Goal: Information Seeking & Learning: Learn about a topic

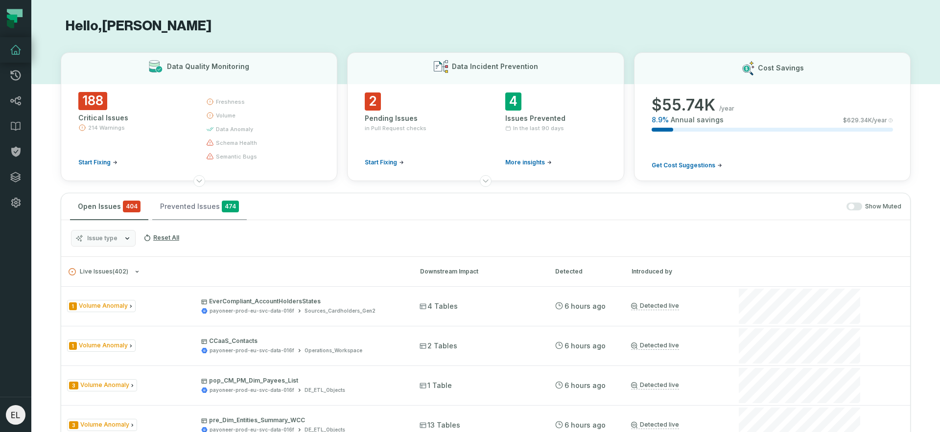
click at [185, 206] on button "Prevented Issues 474" at bounding box center [199, 206] width 94 height 26
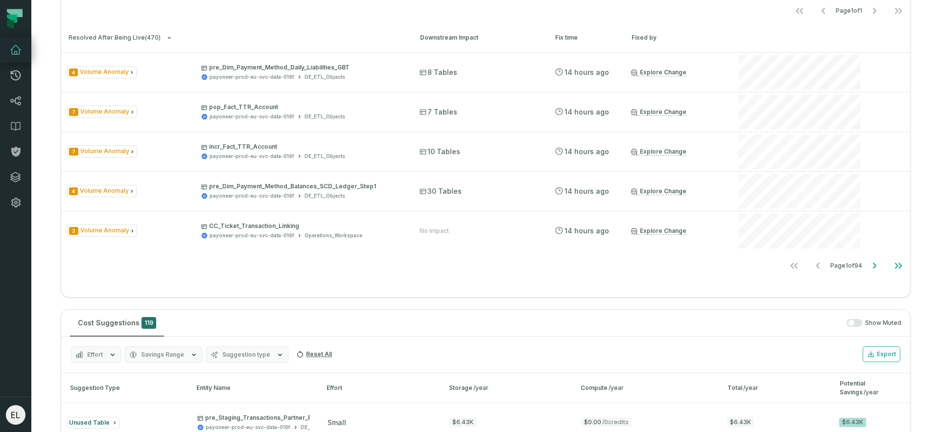
scroll to position [452, 0]
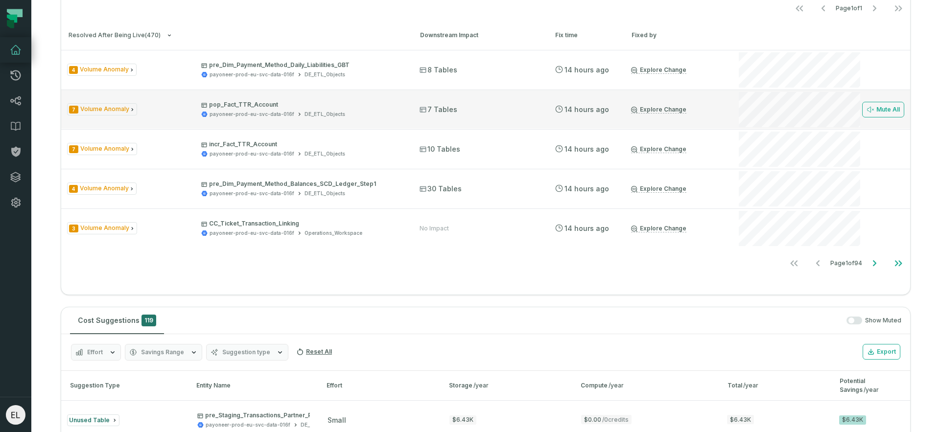
click at [268, 104] on p "pop_Fact_TTR_Account" at bounding box center [301, 105] width 201 height 8
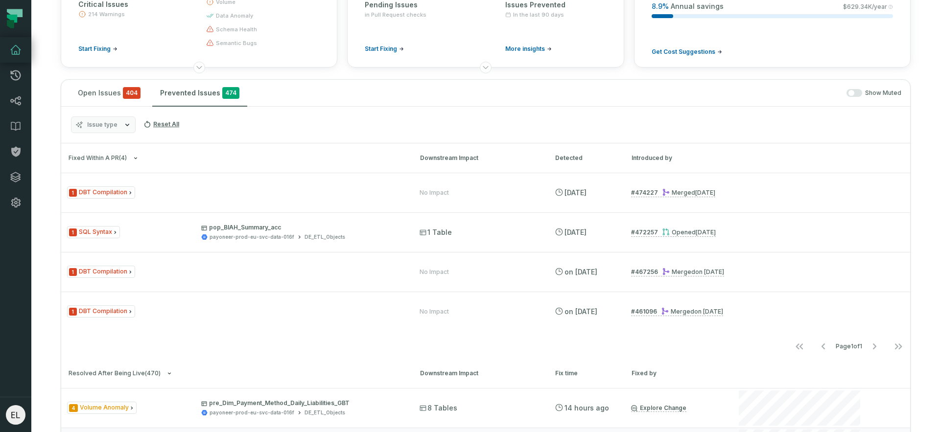
scroll to position [0, 0]
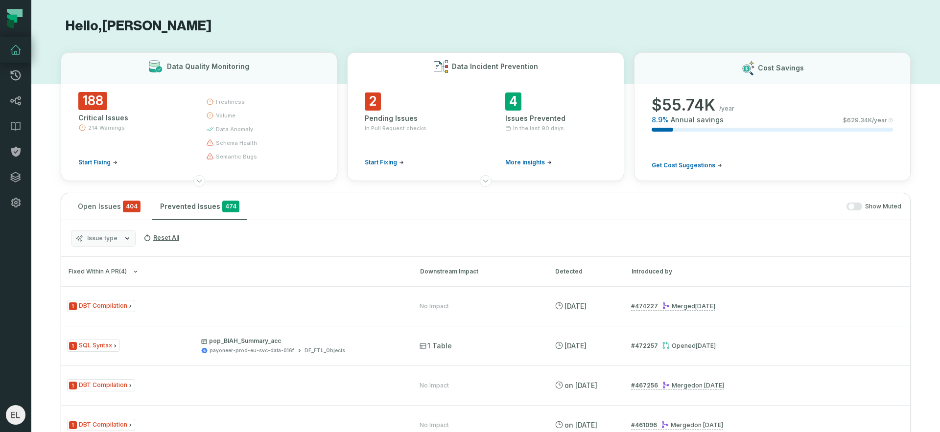
click at [377, 119] on div "Pending Issues" at bounding box center [415, 119] width 101 height 10
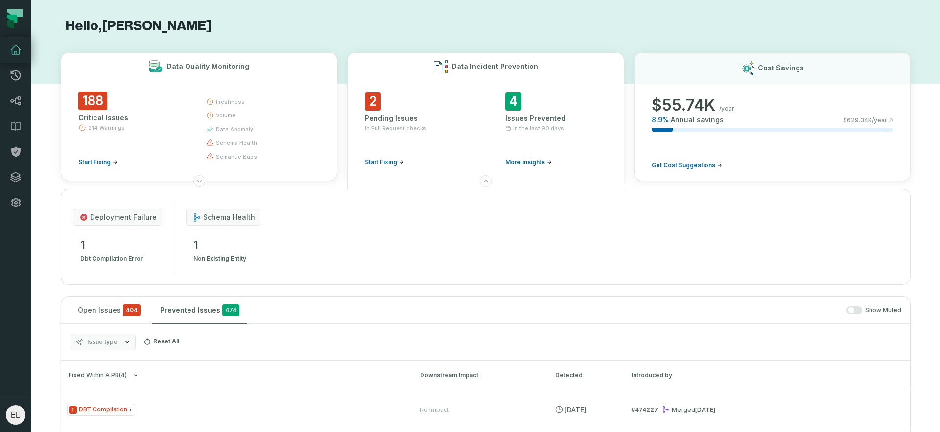
click at [219, 66] on h3 "Data Quality Monitoring" at bounding box center [208, 67] width 82 height 10
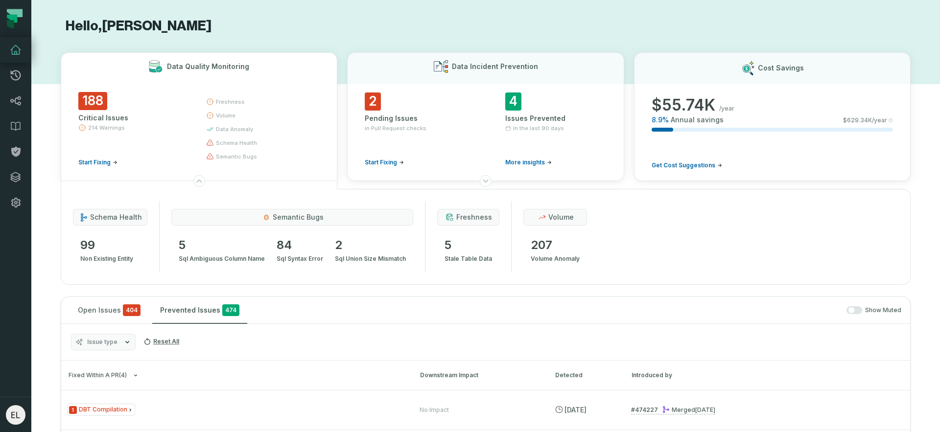
scroll to position [1006, 0]
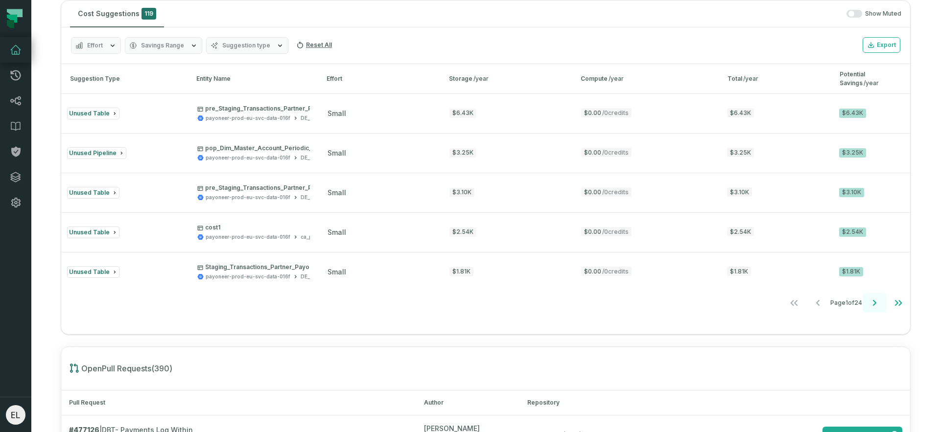
click at [873, 305] on icon "Go to next page" at bounding box center [874, 303] width 3 height 6
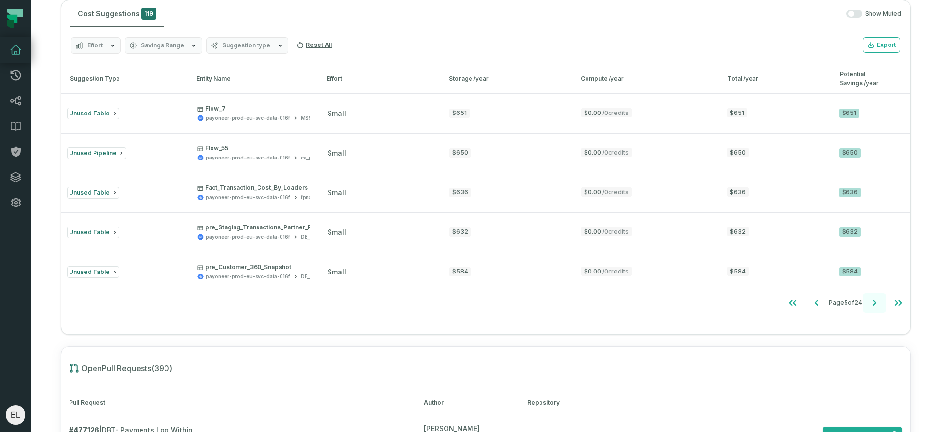
click at [873, 305] on icon "Go to next page" at bounding box center [874, 303] width 3 height 6
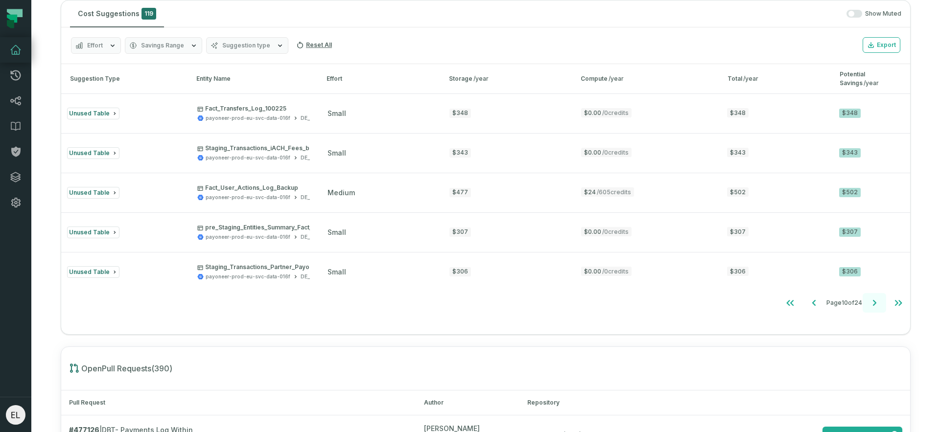
click at [873, 305] on icon "Go to next page" at bounding box center [874, 303] width 3 height 6
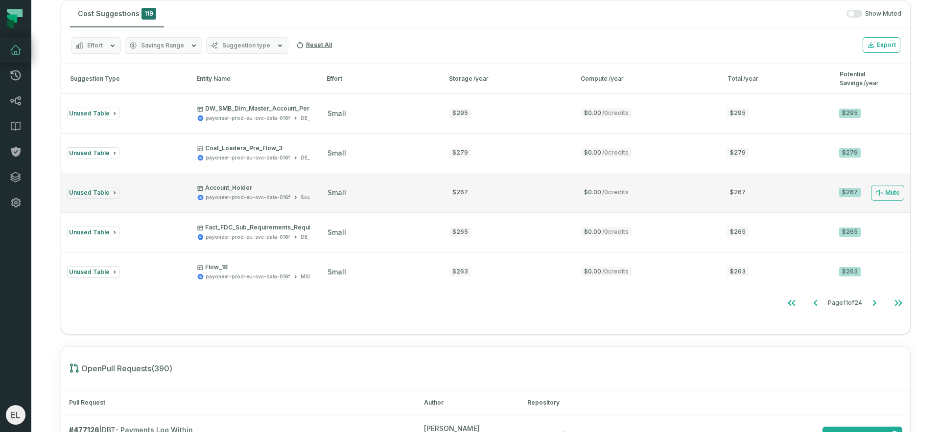
click at [227, 187] on p "Account_Holder" at bounding box center [285, 188] width 177 height 8
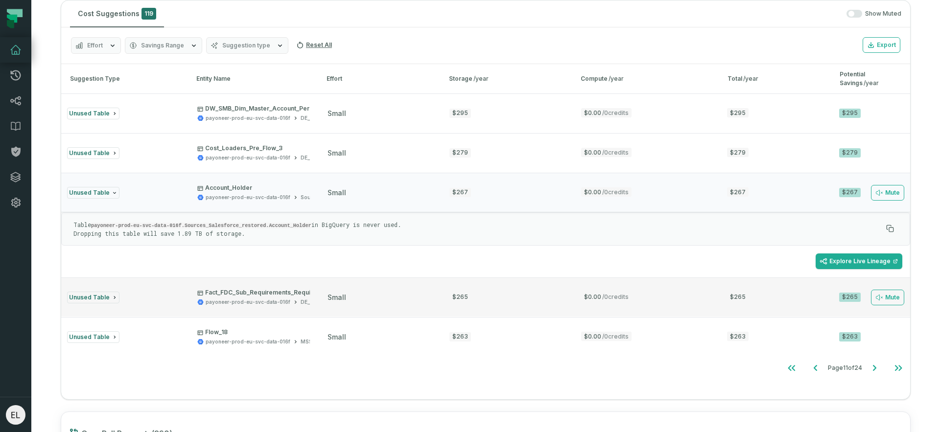
click at [291, 292] on p "Fact_FDC_Sub_Requirements_Required_Fields" at bounding box center [269, 293] width 144 height 8
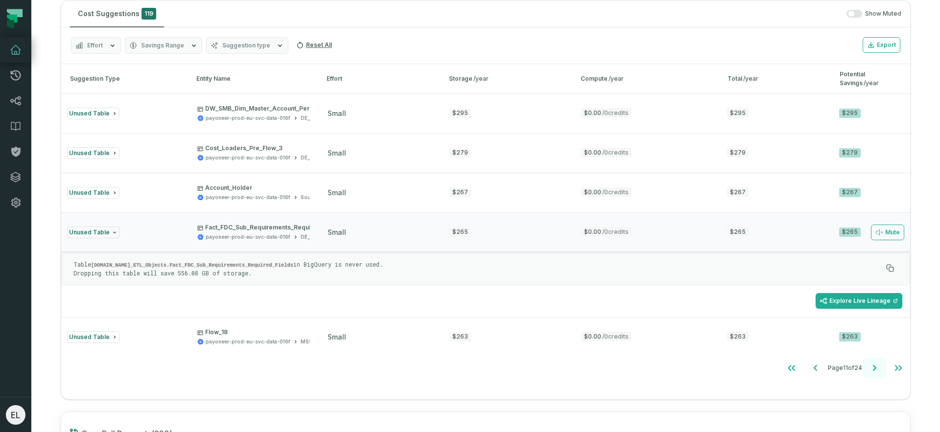
click at [870, 368] on icon "Go to next page" at bounding box center [874, 368] width 12 height 12
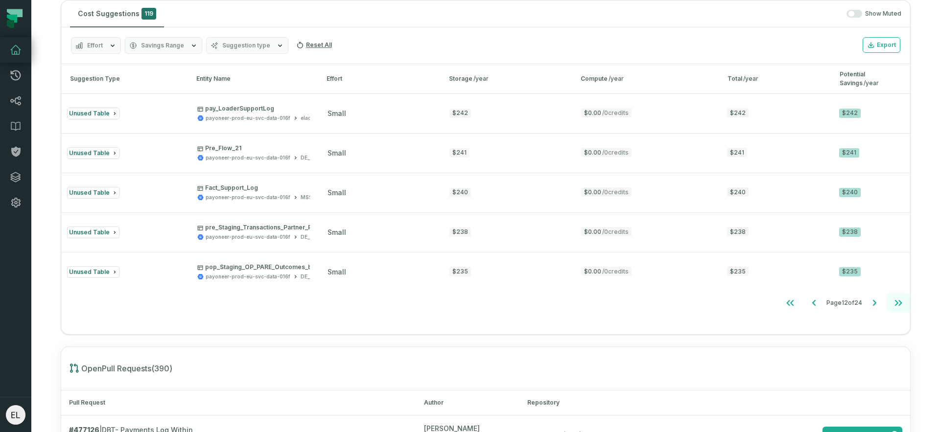
click at [892, 304] on icon "Go to last page" at bounding box center [898, 303] width 12 height 12
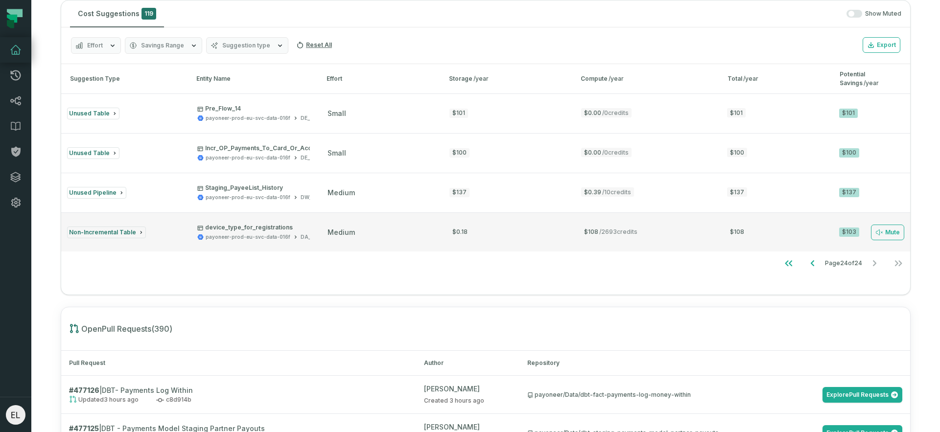
click at [300, 238] on div "DA_Scheduled" at bounding box center [319, 236] width 38 height 7
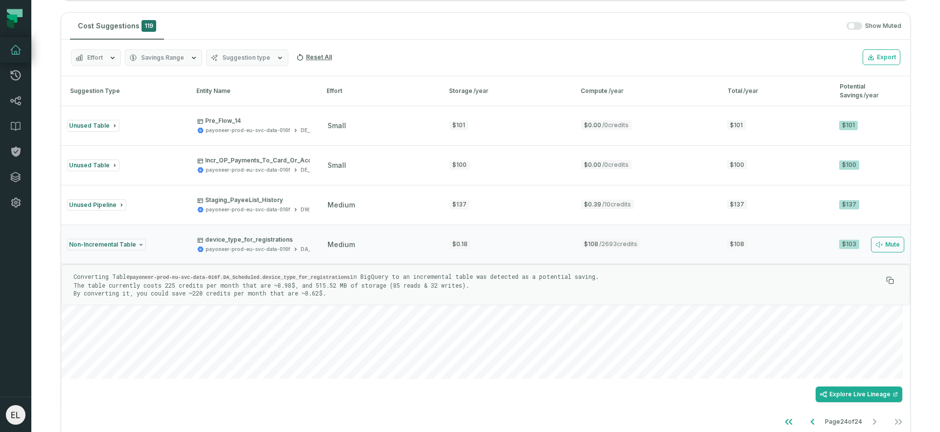
scroll to position [992, 0]
click at [810, 425] on icon "Go to previous page" at bounding box center [811, 424] width 3 height 6
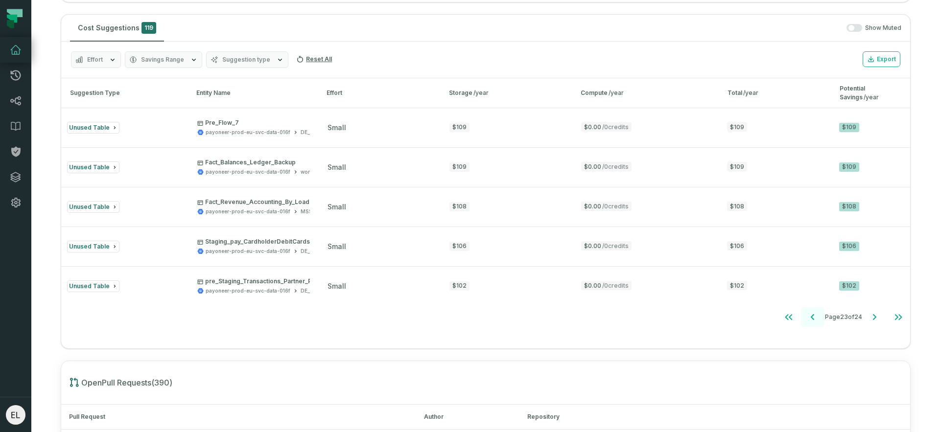
click at [803, 425] on th "Repository" at bounding box center [714, 417] width 391 height 25
click at [807, 320] on icon "Go to previous page" at bounding box center [813, 317] width 12 height 12
click at [812, 320] on icon "Go to previous page" at bounding box center [813, 317] width 3 height 6
click at [807, 320] on icon "Go to previous page" at bounding box center [813, 317] width 12 height 12
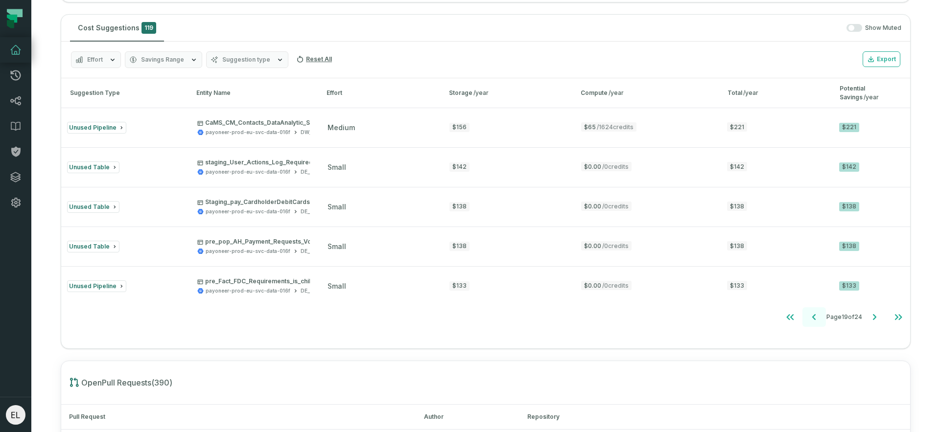
click at [812, 320] on icon "Go to previous page" at bounding box center [813, 317] width 3 height 6
click at [808, 320] on icon "Go to previous page" at bounding box center [814, 317] width 12 height 12
click at [812, 320] on icon "Go to previous page" at bounding box center [813, 317] width 3 height 6
click at [808, 320] on icon "Go to previous page" at bounding box center [814, 317] width 12 height 12
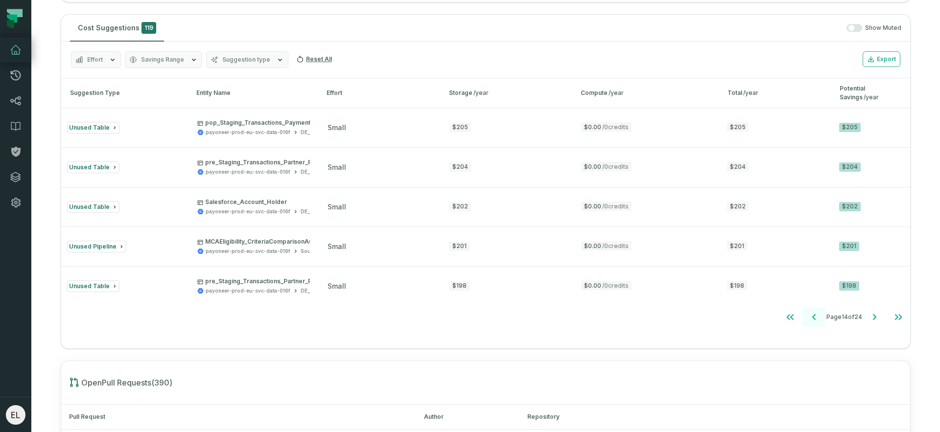
click at [812, 320] on icon "Go to previous page" at bounding box center [813, 317] width 3 height 6
click at [809, 320] on icon "Go to previous page" at bounding box center [815, 317] width 12 height 12
click at [812, 320] on icon "Go to previous page" at bounding box center [813, 317] width 3 height 6
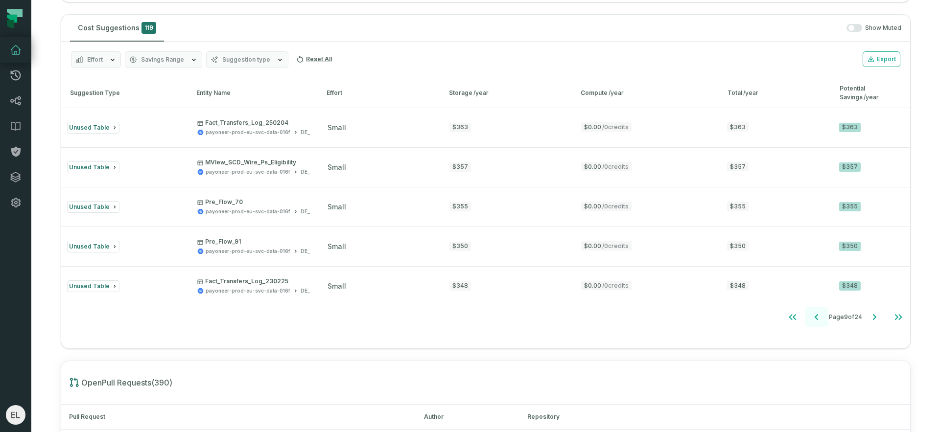
click at [810, 320] on icon "Go to previous page" at bounding box center [816, 317] width 12 height 12
click at [811, 320] on icon "Go to previous page" at bounding box center [817, 317] width 12 height 12
click at [810, 320] on icon "Go to previous page" at bounding box center [816, 317] width 12 height 12
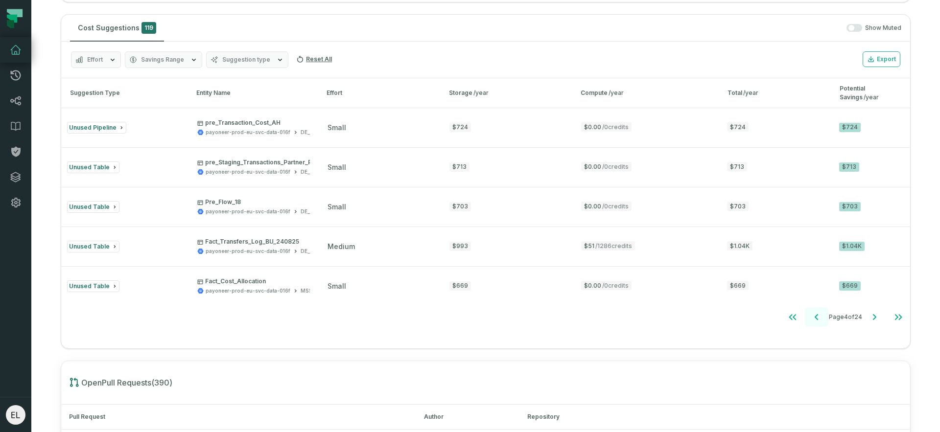
click at [810, 320] on icon "Go to previous page" at bounding box center [816, 317] width 12 height 12
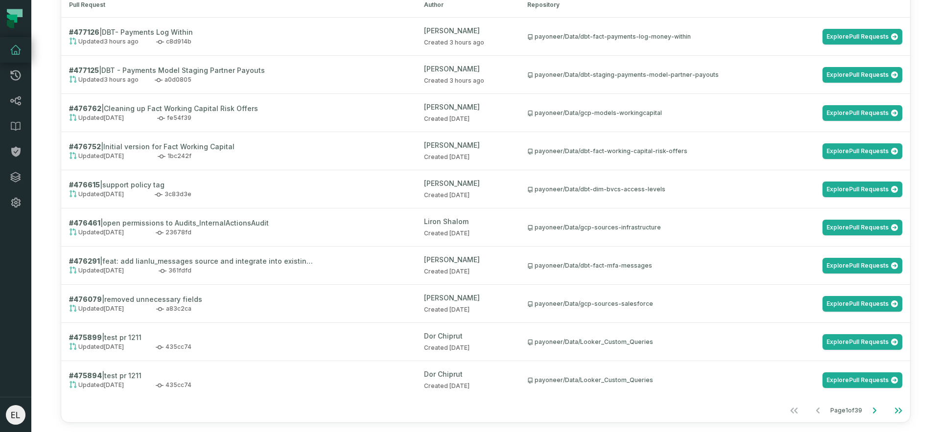
scroll to position [1412, 0]
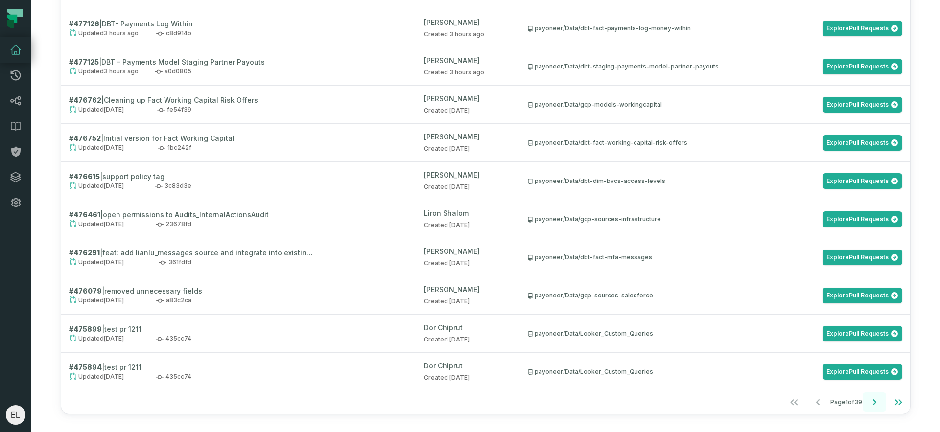
click at [869, 405] on icon "Go to next page" at bounding box center [874, 402] width 12 height 12
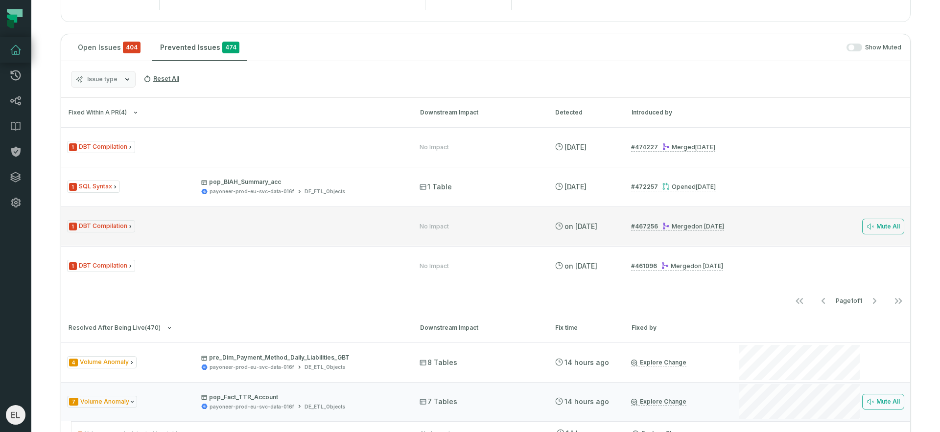
scroll to position [0, 0]
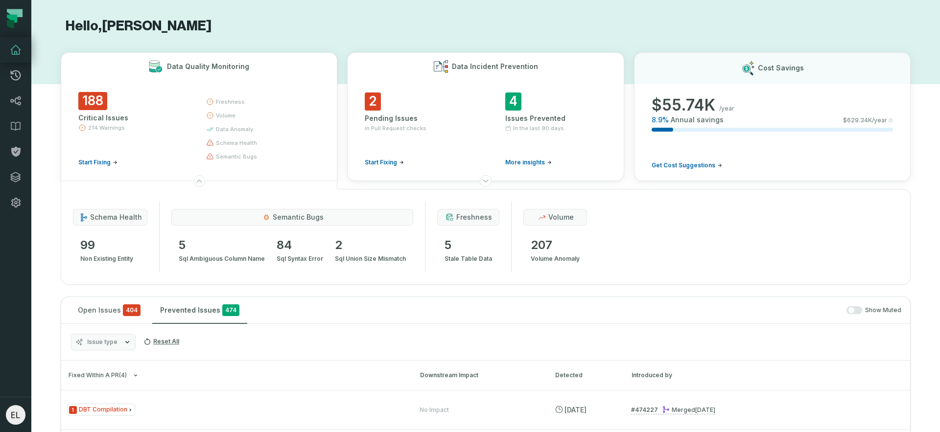
click at [514, 108] on span "4" at bounding box center [513, 101] width 16 height 18
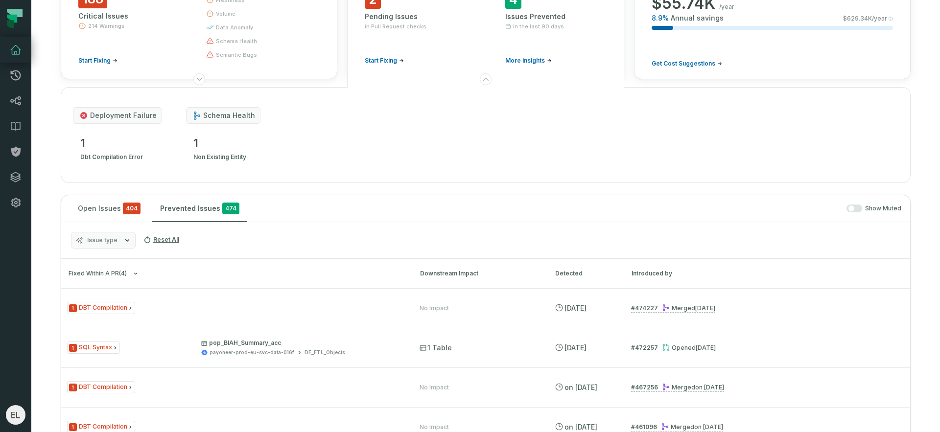
scroll to position [108, 0]
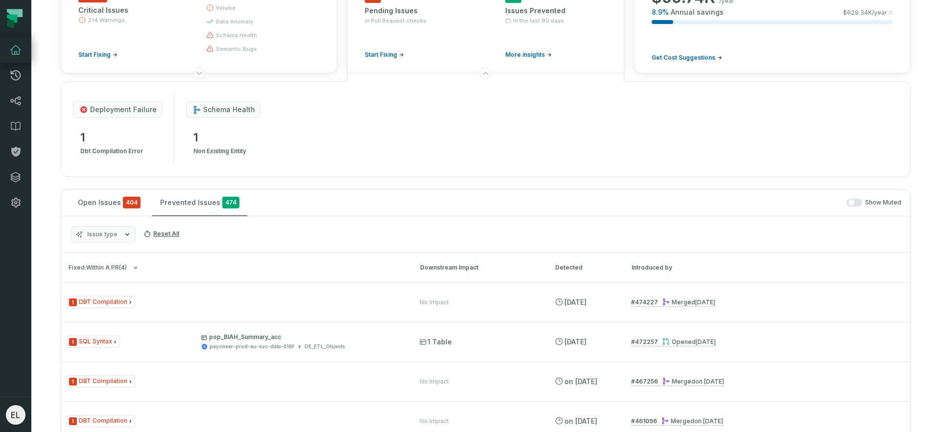
click at [197, 205] on button "Prevented Issues 474" at bounding box center [199, 202] width 95 height 26
click at [526, 57] on span "More insights" at bounding box center [525, 55] width 40 height 8
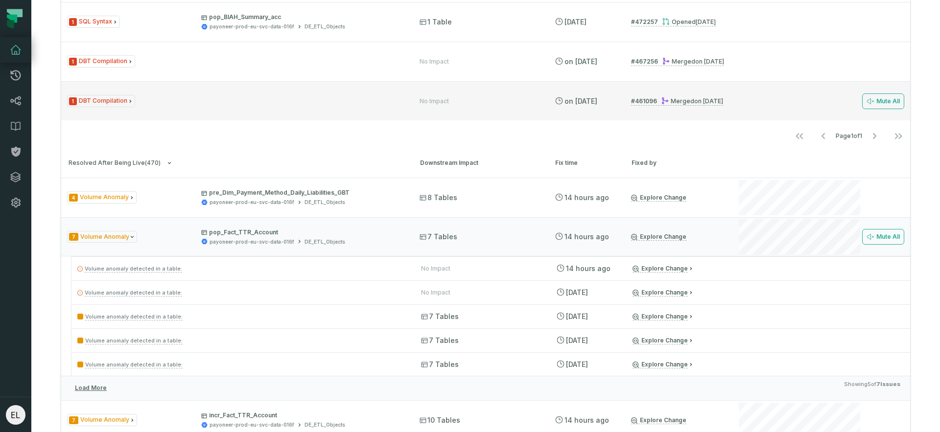
scroll to position [454, 0]
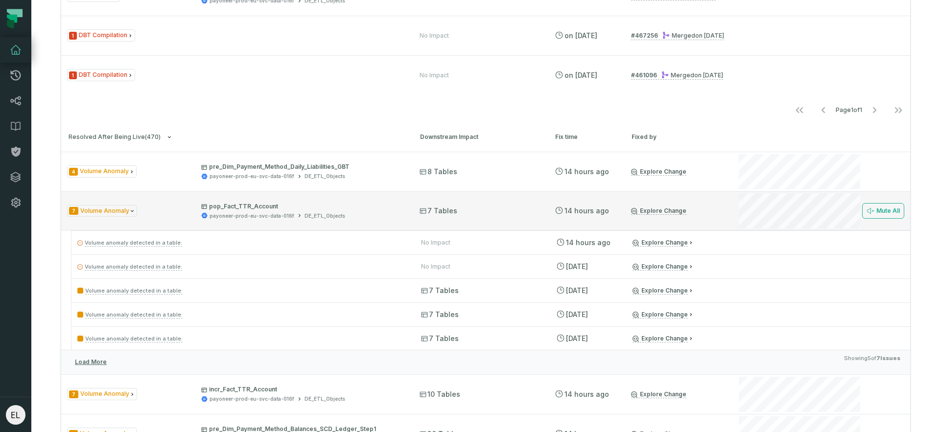
click at [251, 205] on p "pop_Fact_TTR_Account" at bounding box center [301, 207] width 201 height 8
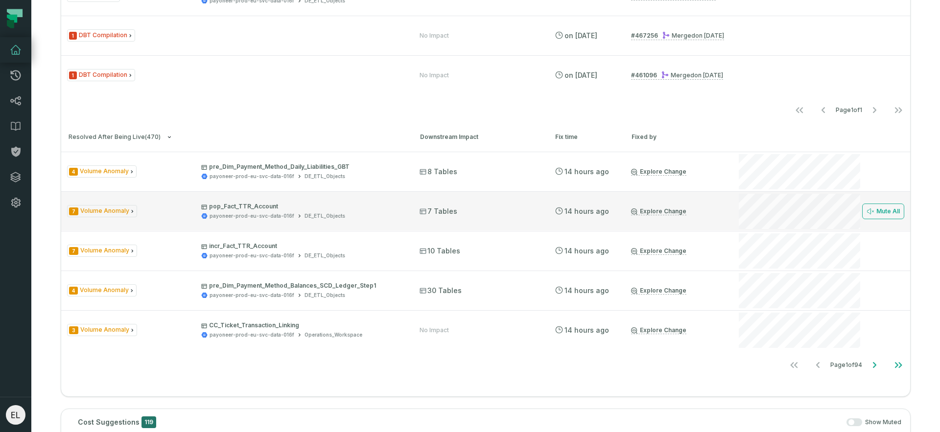
click at [657, 213] on link "Explore Change" at bounding box center [658, 212] width 55 height 8
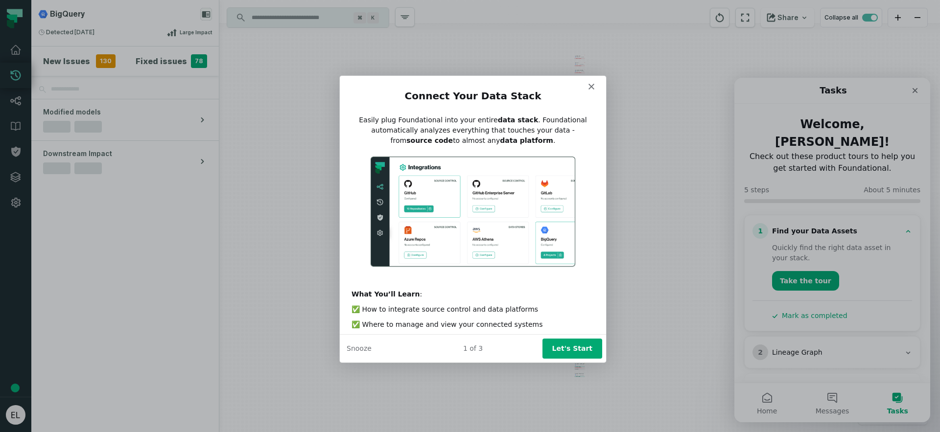
click at [589, 84] on polygon "Close" at bounding box center [591, 86] width 6 height 6
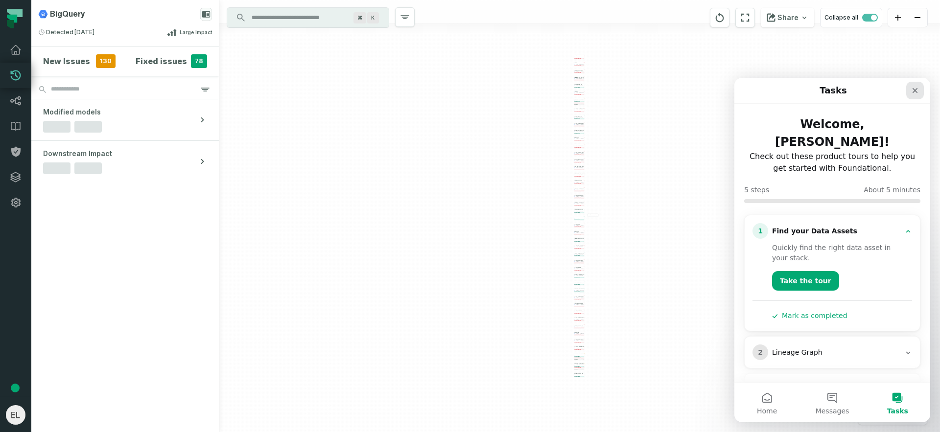
click at [918, 92] on icon "Close" at bounding box center [915, 91] width 8 height 8
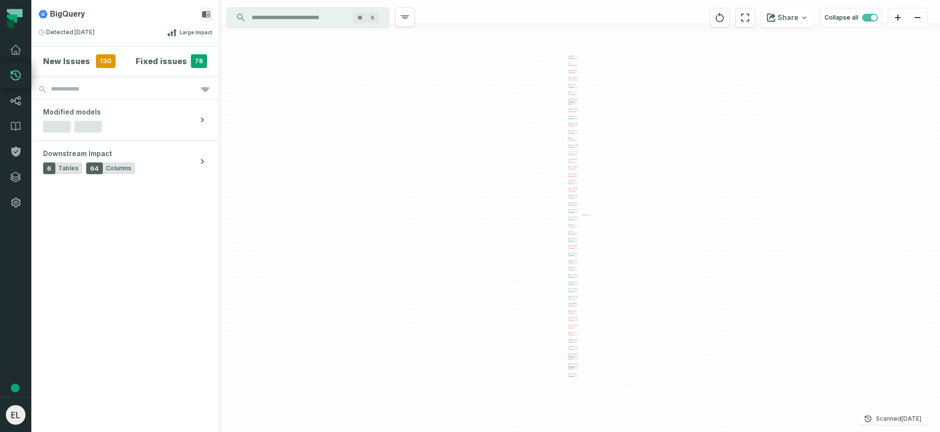
click at [584, 141] on div "Amplitude_step1 payoneer-prod-eu-svc-data-016f workspace 3 columns removed NRR_…" at bounding box center [579, 216] width 720 height 432
click at [579, 142] on div "Amplitude_step1 payoneer-prod-eu-svc-data-016f workspace 3 columns removed NRR_…" at bounding box center [579, 216] width 720 height 432
